Goal: Task Accomplishment & Management: Manage account settings

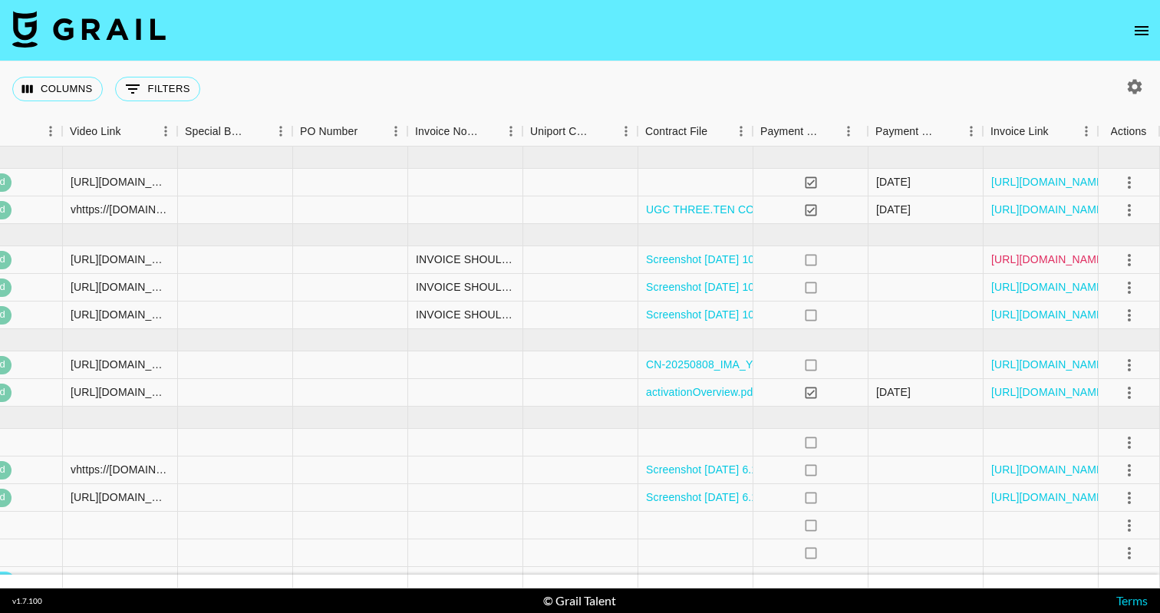
scroll to position [0, 1789]
click at [1071, 255] on link "[URL][DOMAIN_NAME]" at bounding box center [1049, 259] width 116 height 15
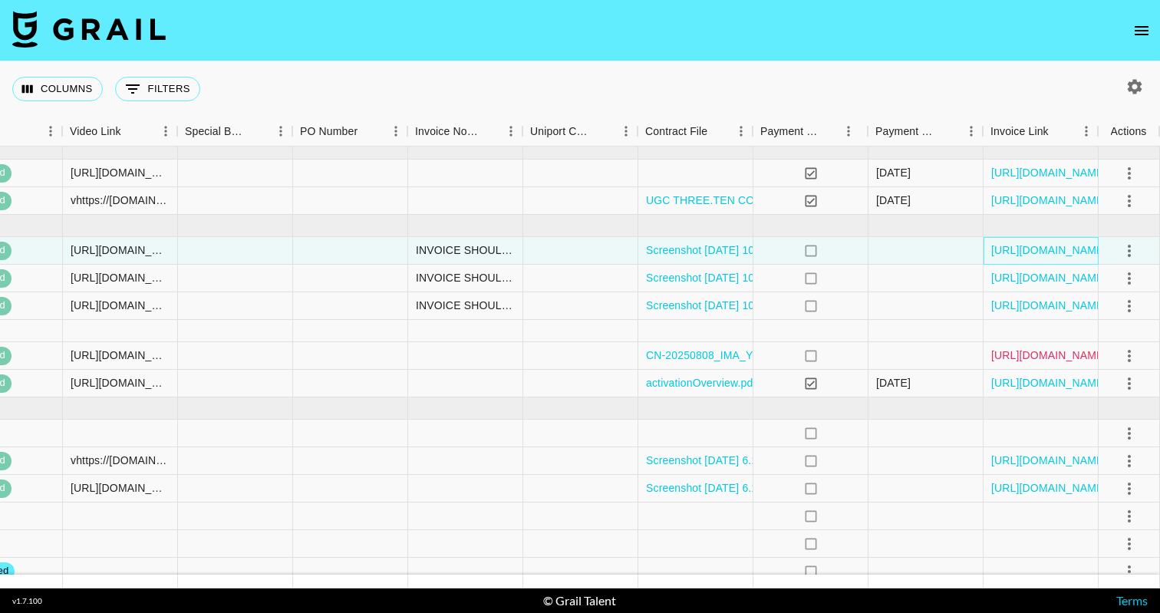
scroll to position [9, 1789]
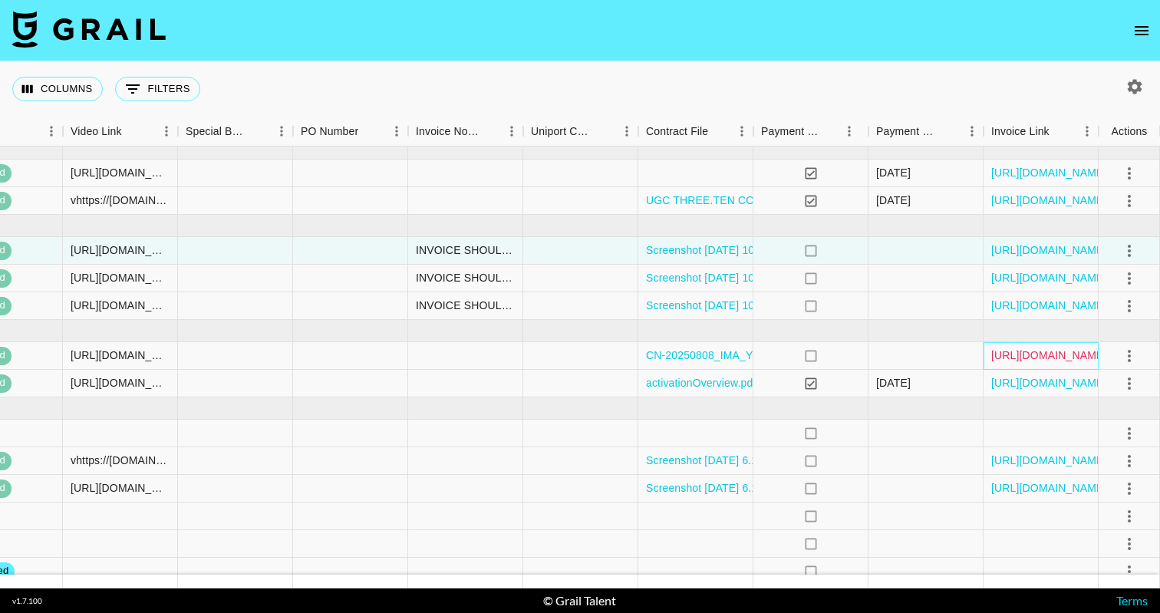
click at [1031, 362] on link "[URL][DOMAIN_NAME]" at bounding box center [1049, 354] width 116 height 15
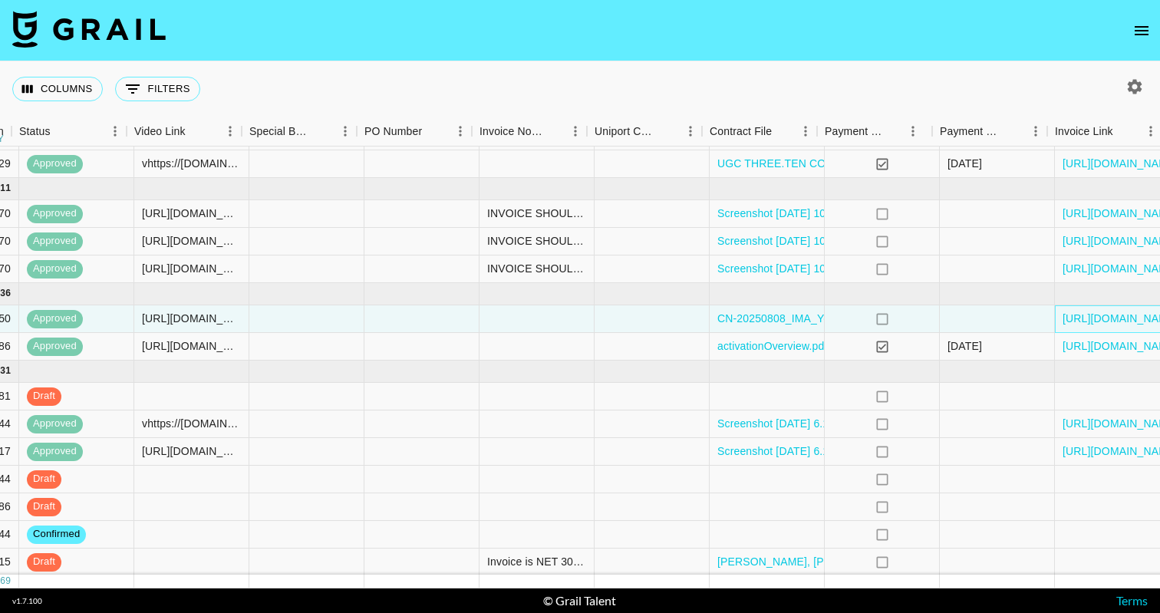
scroll to position [46, 1725]
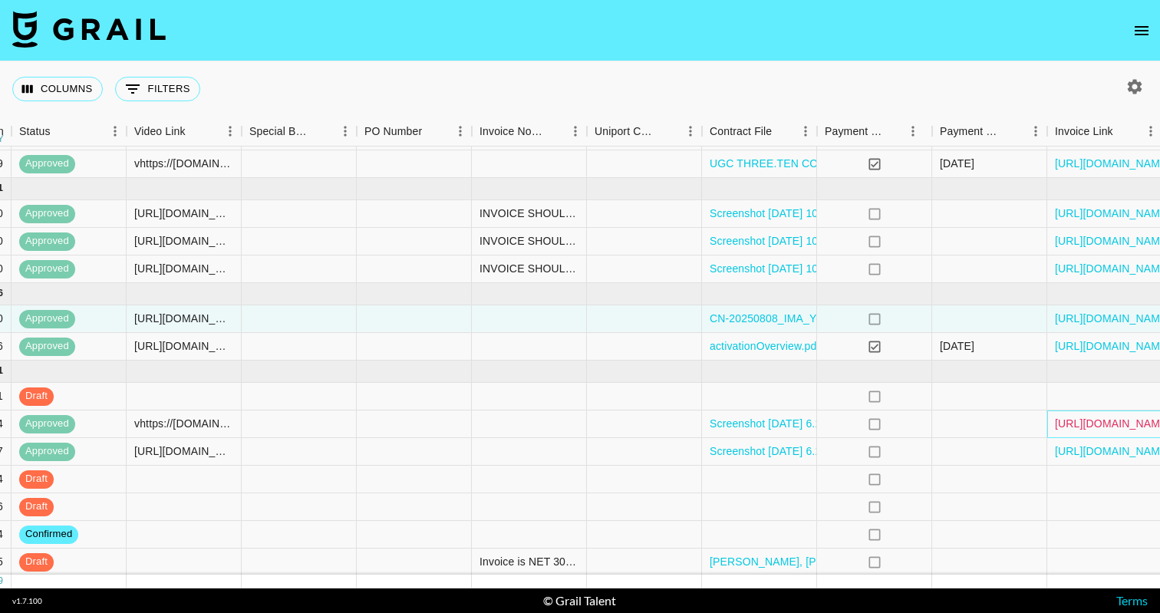
click at [1086, 423] on link "[URL][DOMAIN_NAME]" at bounding box center [1112, 423] width 116 height 15
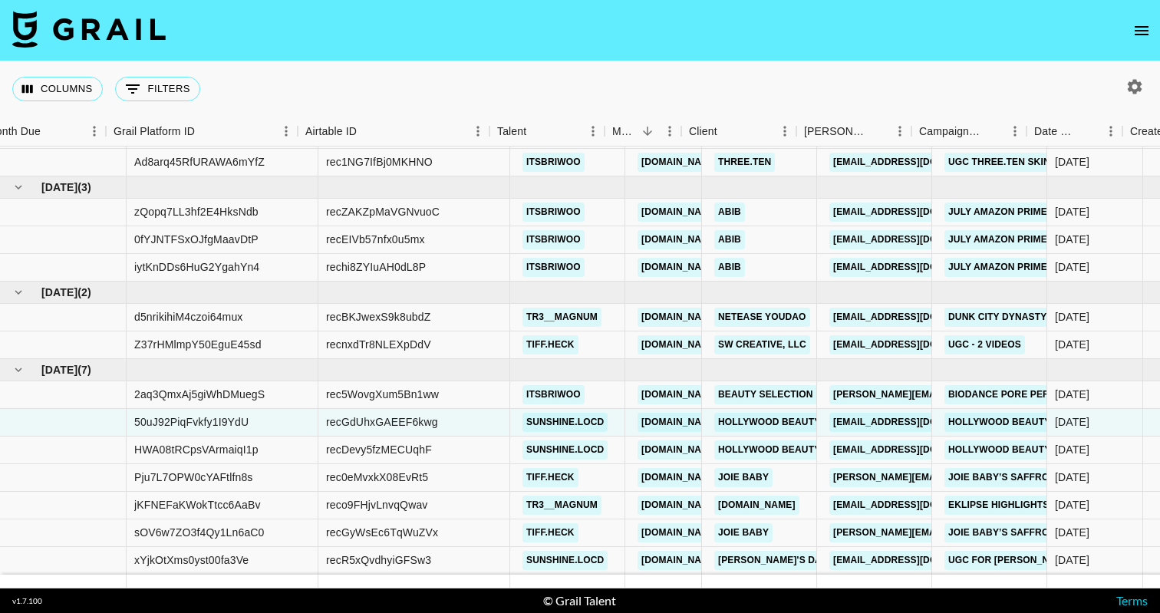
scroll to position [48, 0]
click at [751, 495] on div "[DOMAIN_NAME]" at bounding box center [756, 505] width 94 height 28
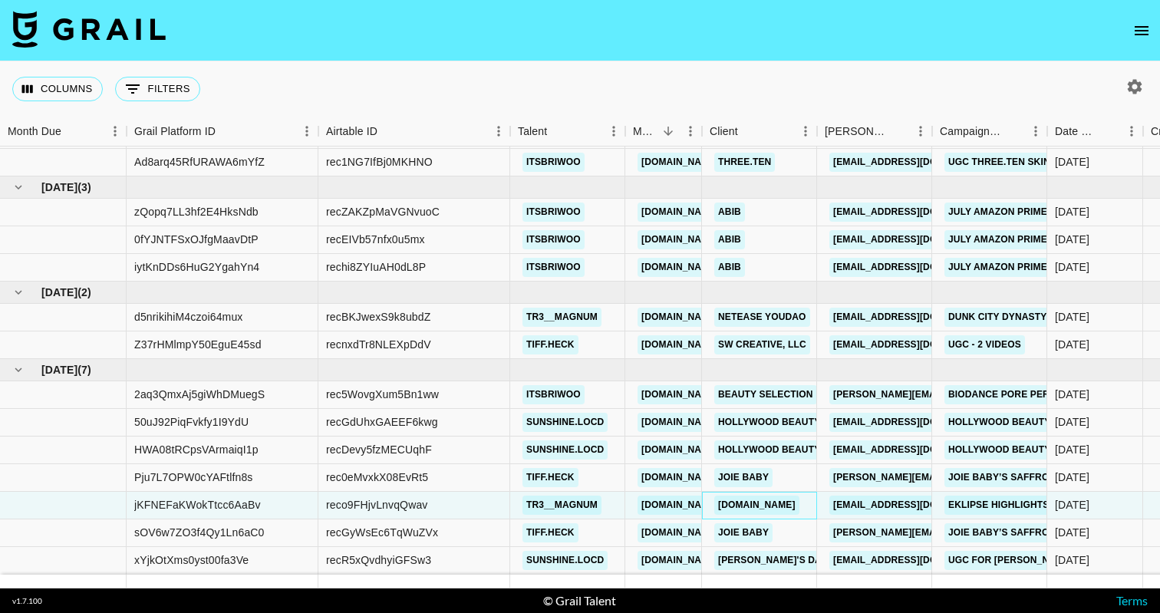
click at [751, 503] on link "[DOMAIN_NAME]" at bounding box center [756, 504] width 85 height 19
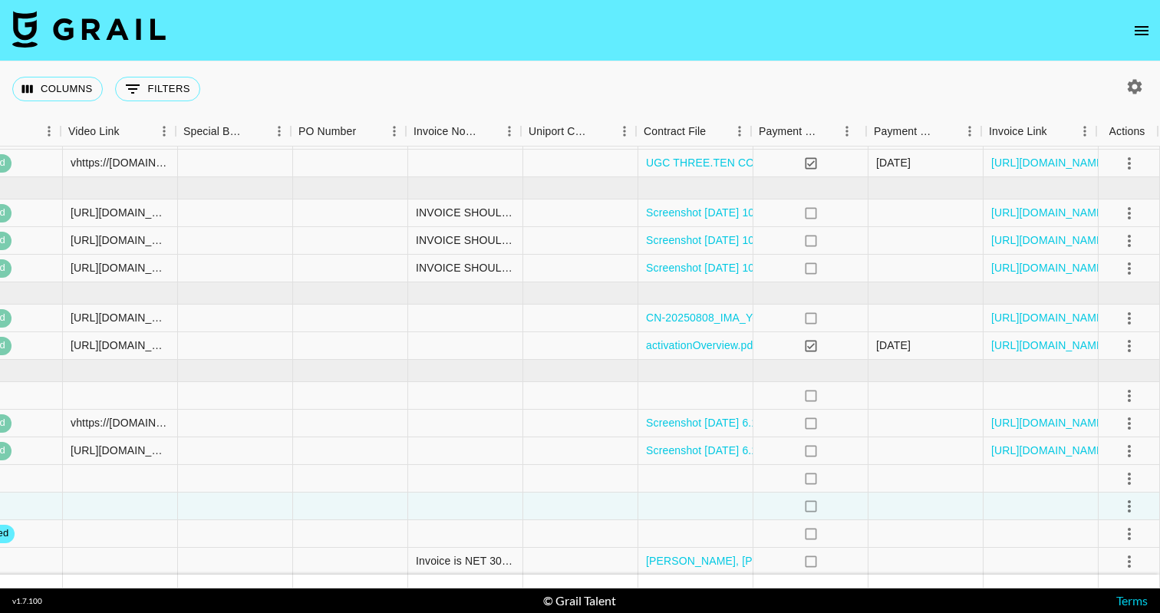
scroll to position [47, 1790]
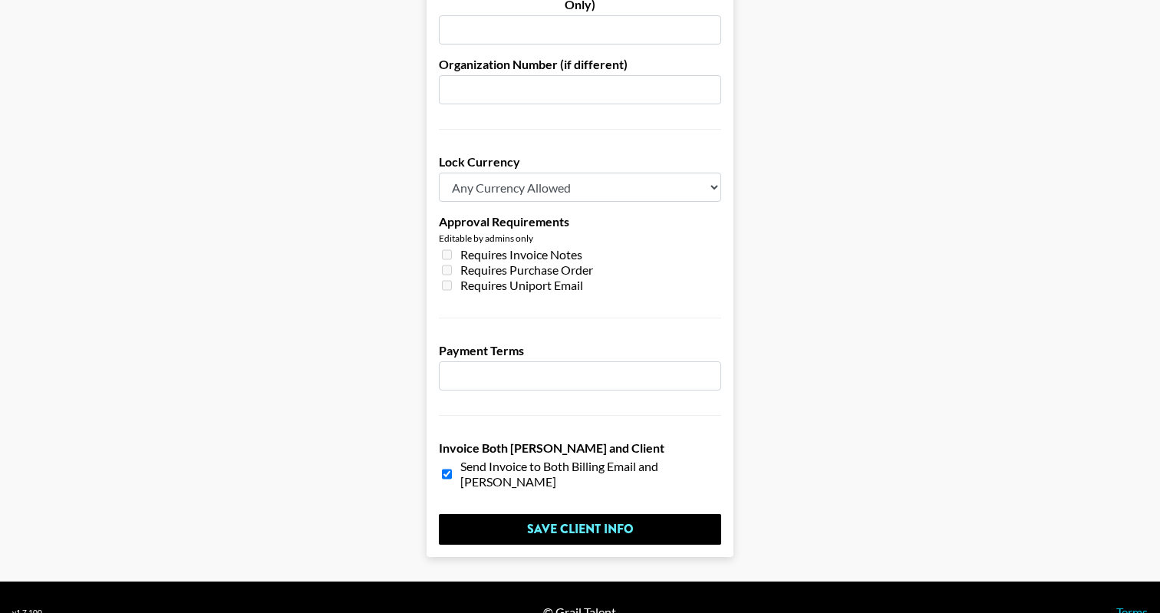
click at [571, 361] on input "number" at bounding box center [580, 375] width 282 height 29
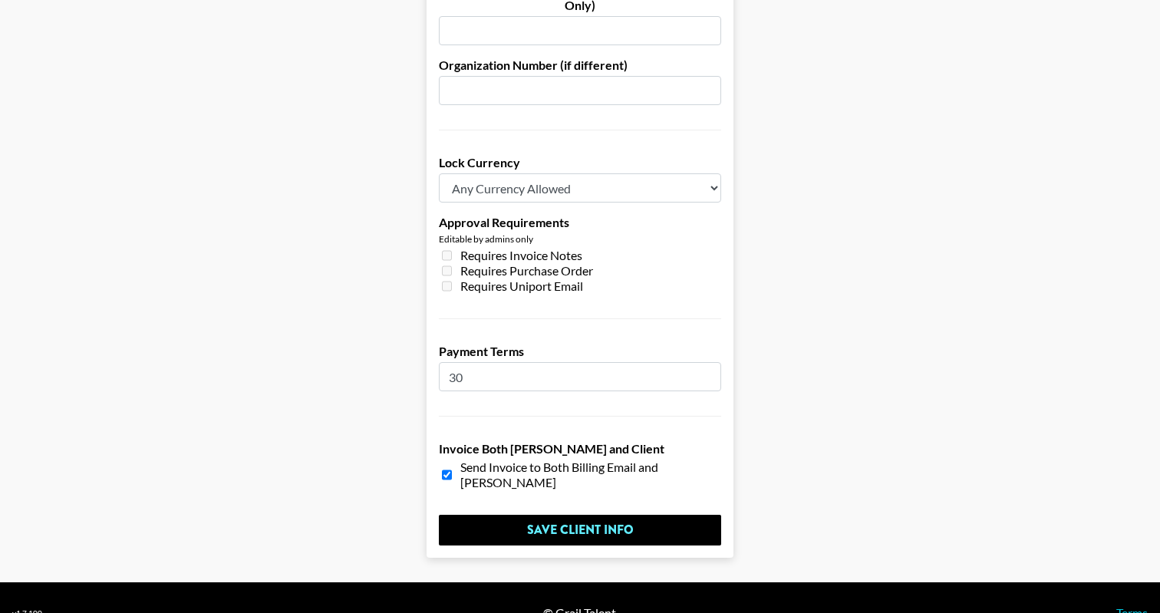
type input "30"
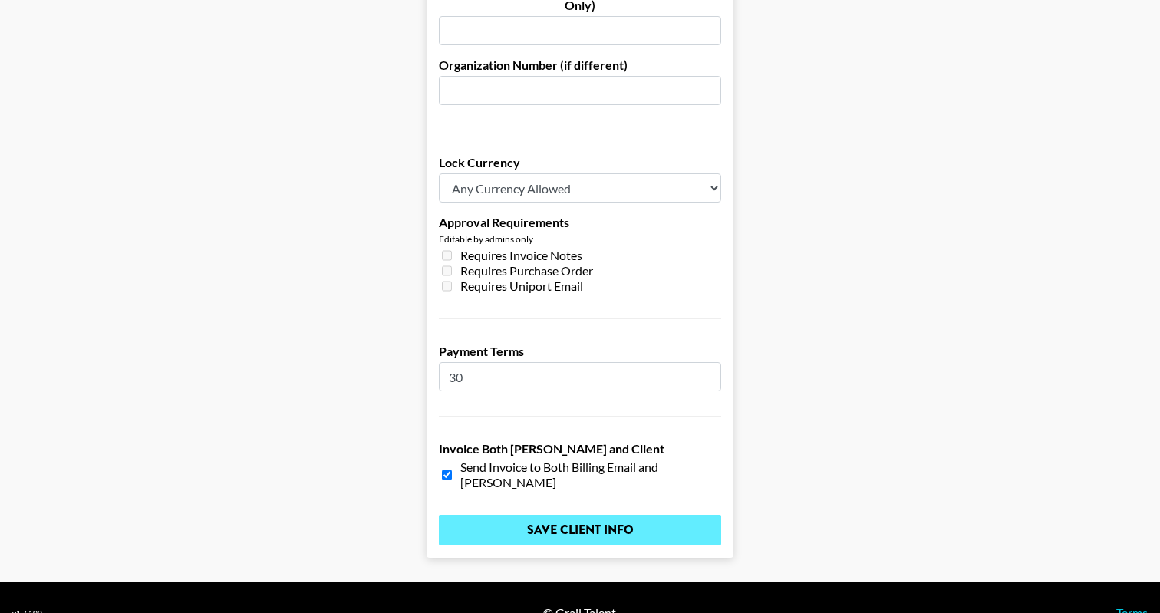
click at [621, 515] on input "Save Client Info" at bounding box center [580, 530] width 282 height 31
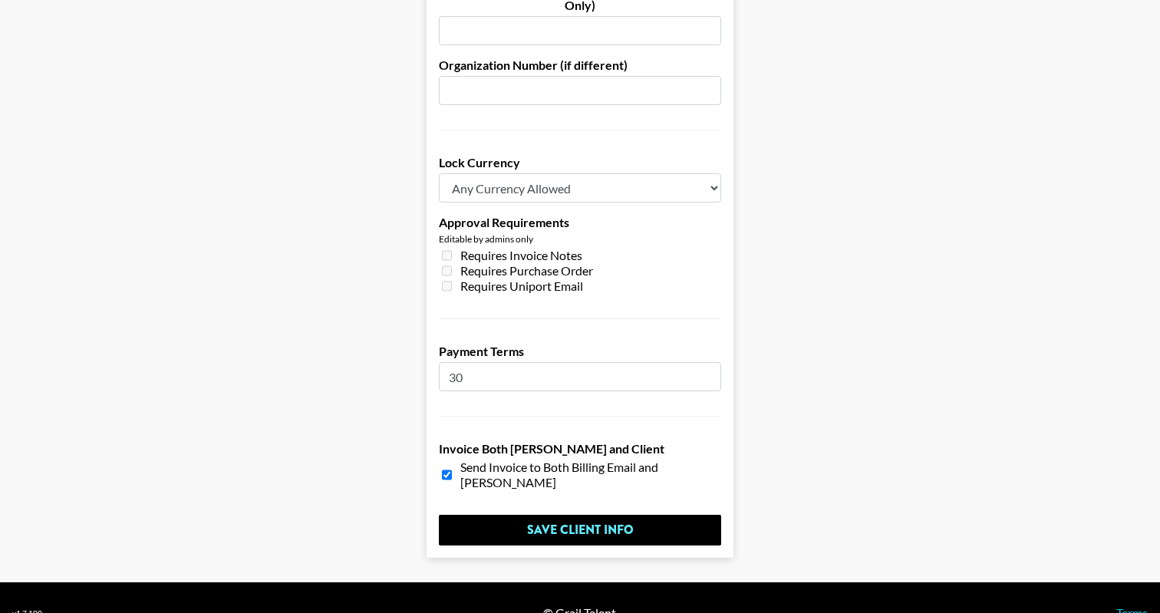
scroll to position [116, 0]
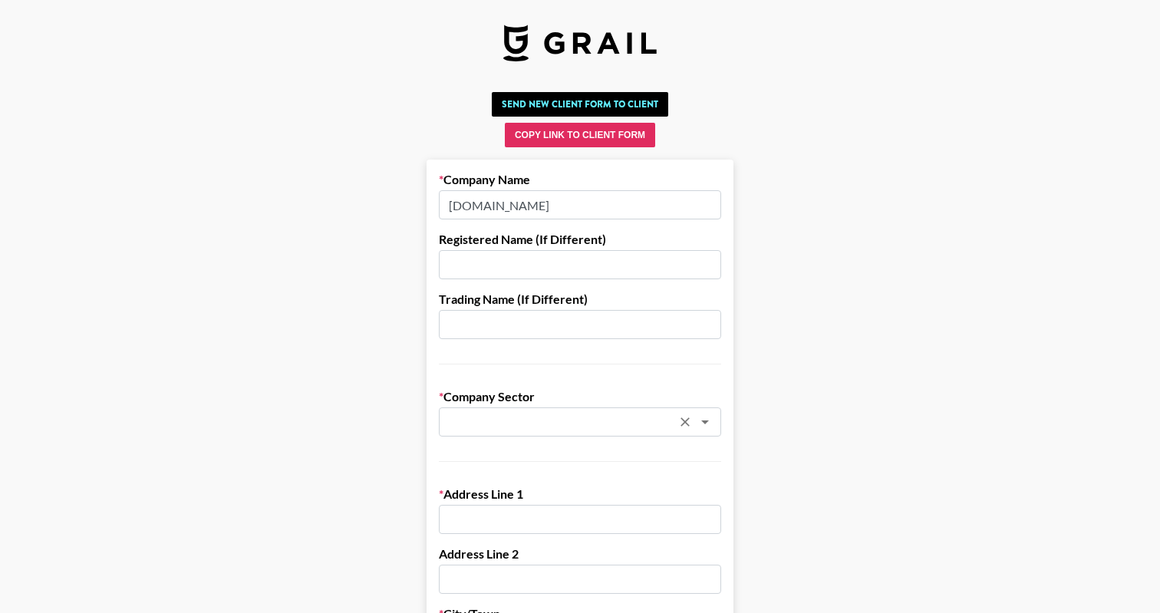
scroll to position [0, 0]
